Goal: Find specific page/section: Find specific page/section

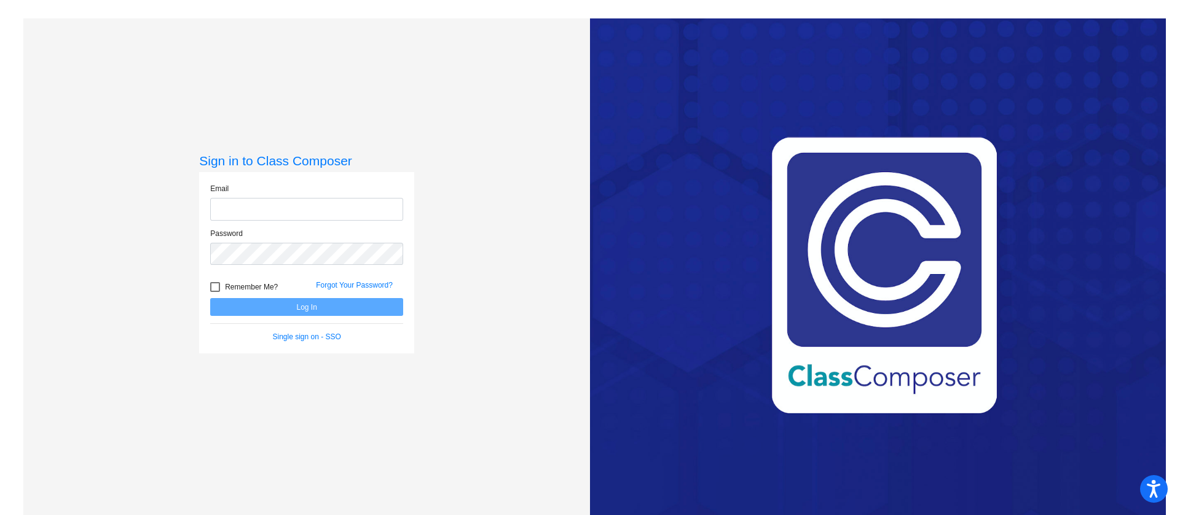
type input "[PERSON_NAME][EMAIL_ADDRESS][PERSON_NAME][DOMAIN_NAME]"
drag, startPoint x: 248, startPoint y: 303, endPoint x: 256, endPoint y: 310, distance: 10.1
click at [254, 308] on button "Log In" at bounding box center [306, 307] width 193 height 18
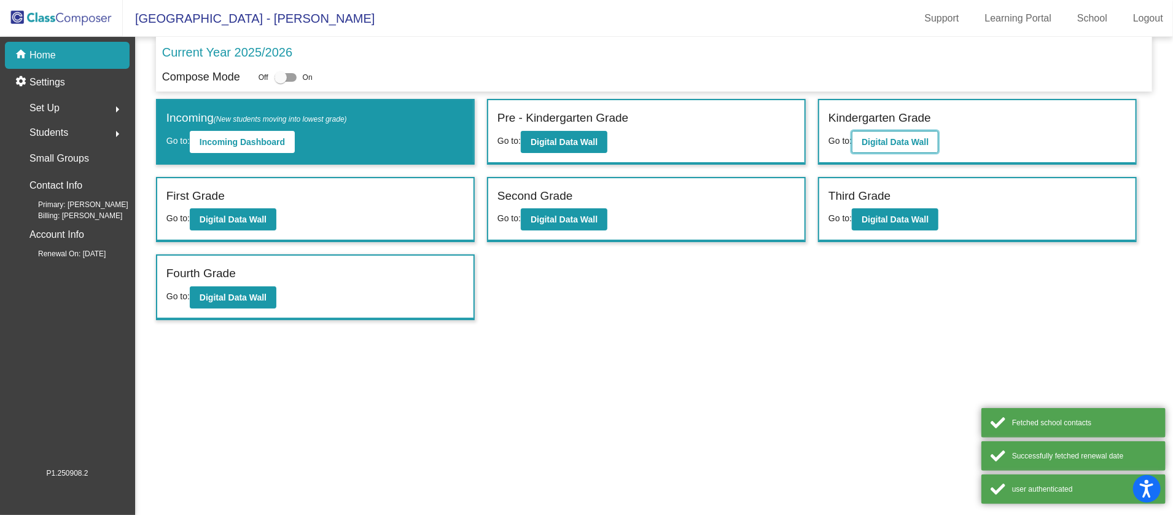
click at [897, 135] on button "Digital Data Wall" at bounding box center [895, 142] width 87 height 22
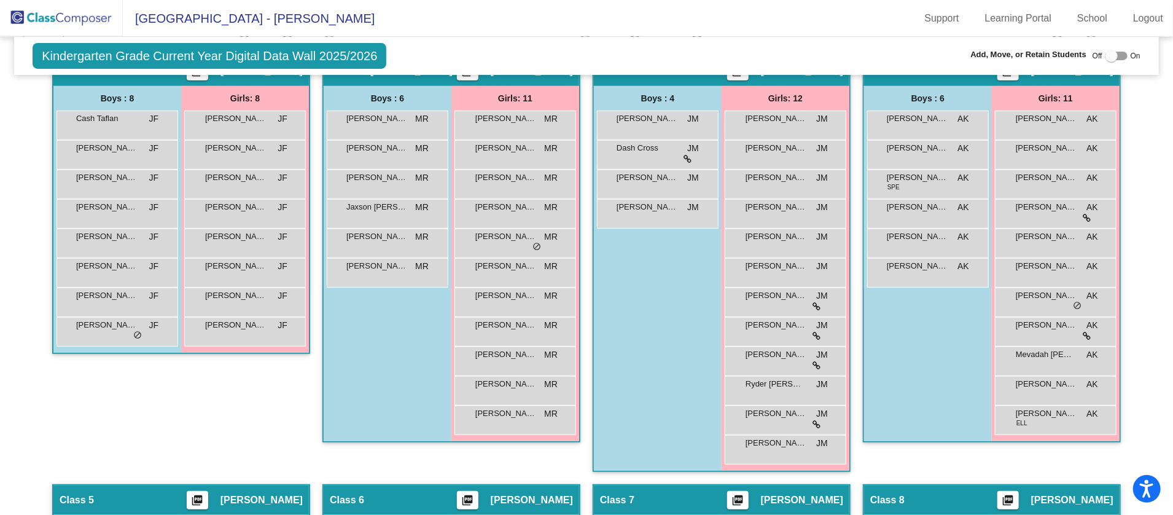
scroll to position [267, 0]
